Goal: Task Accomplishment & Management: Complete application form

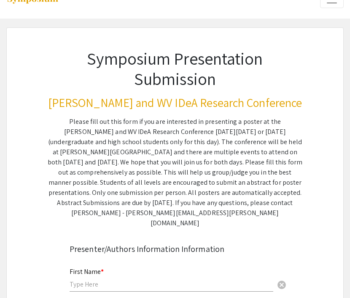
scroll to position [20, 0]
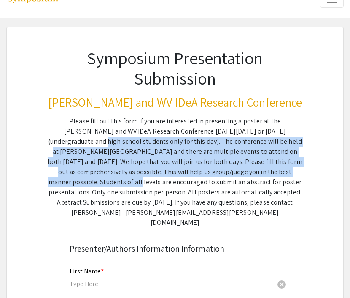
drag, startPoint x: 253, startPoint y: 130, endPoint x: 225, endPoint y: 168, distance: 47.8
click at [225, 168] on div "Please fill out this form if you are interested in presenting a poster at the […" at bounding box center [175, 171] width 255 height 111
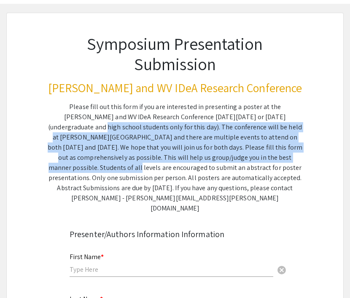
scroll to position [35, 0]
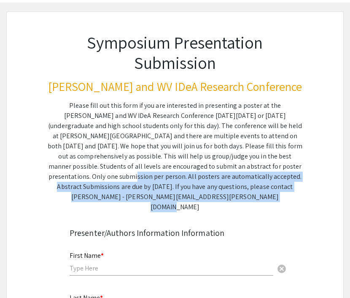
drag, startPoint x: 225, startPoint y: 167, endPoint x: 253, endPoint y: 194, distance: 39.4
click at [253, 194] on div "Please fill out this form if you are interested in presenting a poster at the […" at bounding box center [175, 155] width 255 height 111
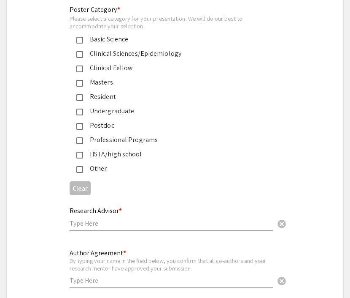
scroll to position [2068, 0]
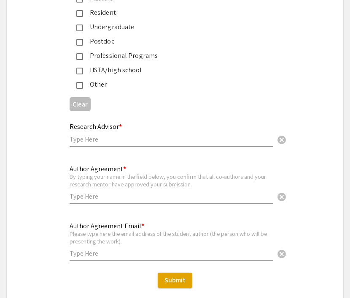
click at [141, 135] on input "text" at bounding box center [172, 139] width 204 height 9
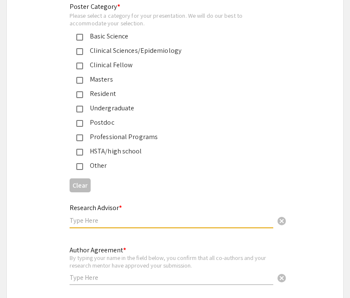
scroll to position [2023, 0]
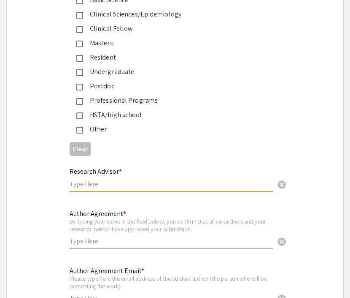
click at [166, 182] on input "text" at bounding box center [172, 183] width 204 height 9
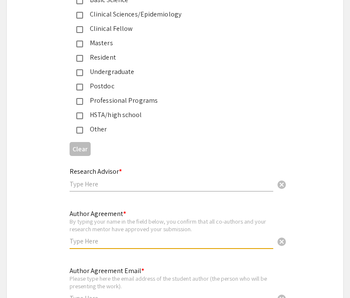
click at [126, 236] on input "text" at bounding box center [172, 240] width 204 height 9
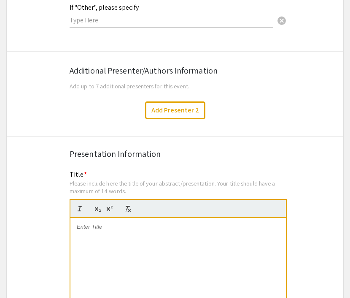
scroll to position [1330, 0]
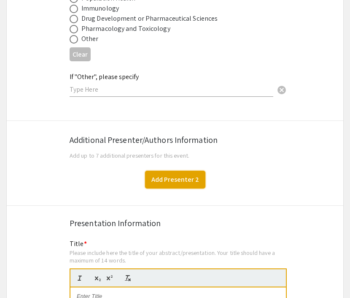
click at [173, 173] on button "Add Presenter 2" at bounding box center [175, 180] width 60 height 18
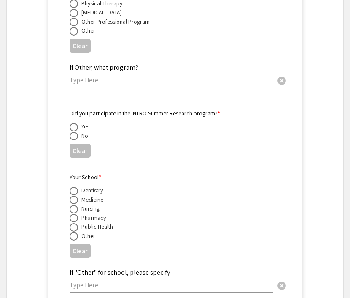
scroll to position [1988, 0]
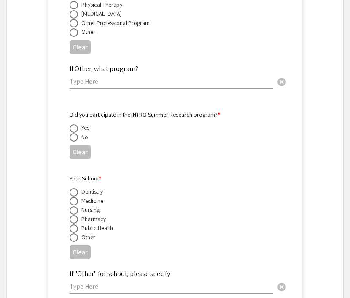
click at [78, 136] on span at bounding box center [74, 137] width 8 height 8
click at [78, 136] on input "radio" at bounding box center [74, 137] width 8 height 8
radio input "true"
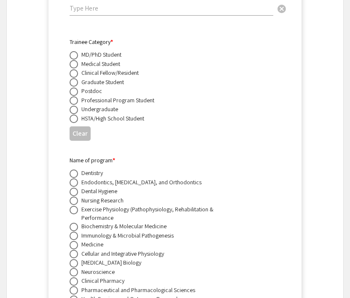
scroll to position [1491, 0]
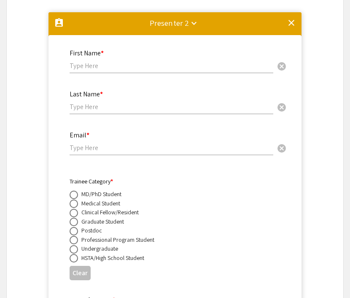
click at [289, 18] on mat-icon "clear" at bounding box center [292, 23] width 10 height 10
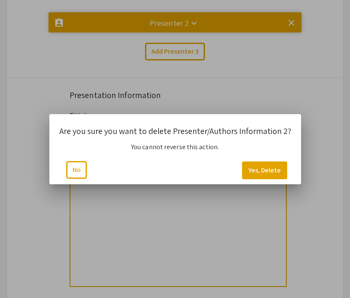
scroll to position [0, 0]
click at [270, 171] on button "Yes, Delete" at bounding box center [264, 170] width 45 height 18
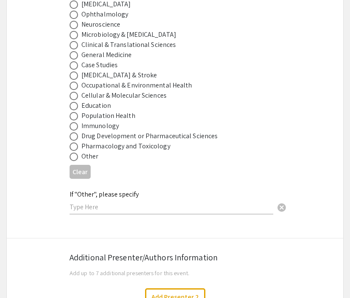
scroll to position [1212, 0]
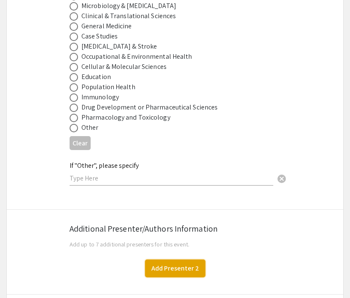
click at [175, 264] on button "Add Presenter 2" at bounding box center [175, 268] width 60 height 18
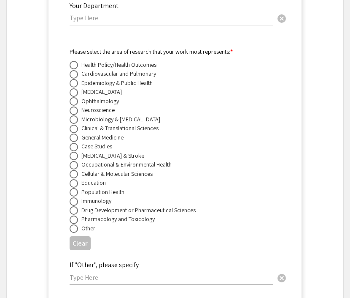
scroll to position [2307, 0]
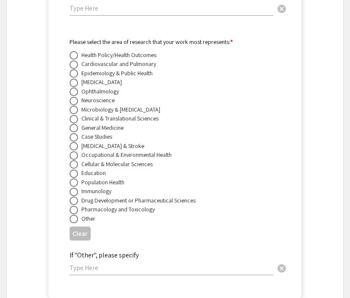
click at [157, 107] on div "Microbiology & [MEDICAL_DATA]" at bounding box center [120, 109] width 79 height 8
click at [79, 106] on label at bounding box center [76, 110] width 12 height 8
click at [78, 106] on input "radio" at bounding box center [74, 110] width 8 height 8
radio input "true"
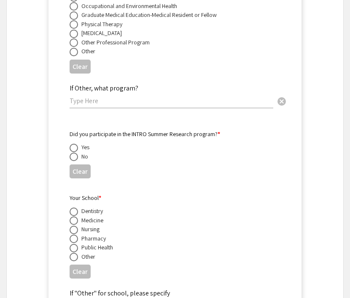
scroll to position [1813, 0]
